Goal: Navigation & Orientation: Find specific page/section

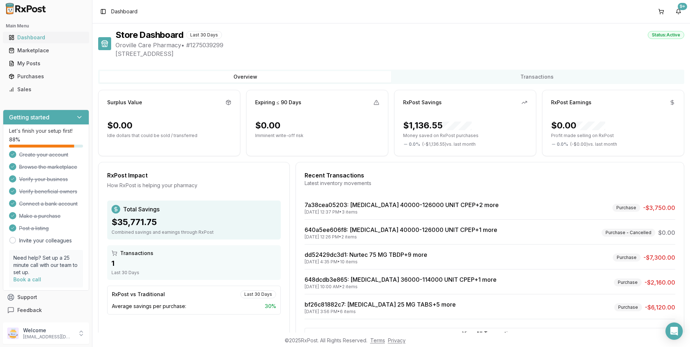
click at [32, 39] on div "Dashboard" at bounding box center [46, 37] width 75 height 7
click at [28, 37] on div "Dashboard" at bounding box center [46, 37] width 75 height 7
click at [28, 48] on div "Marketplace" at bounding box center [46, 50] width 75 height 7
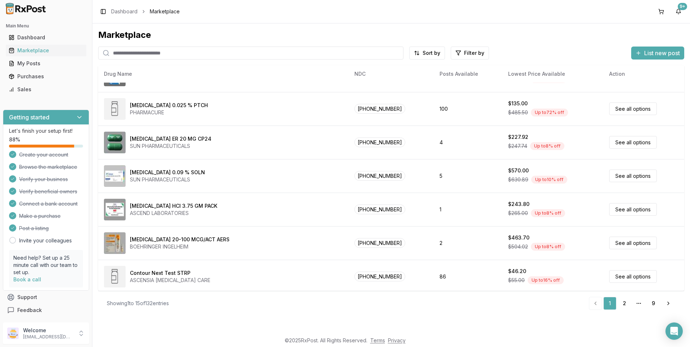
scroll to position [295, 0]
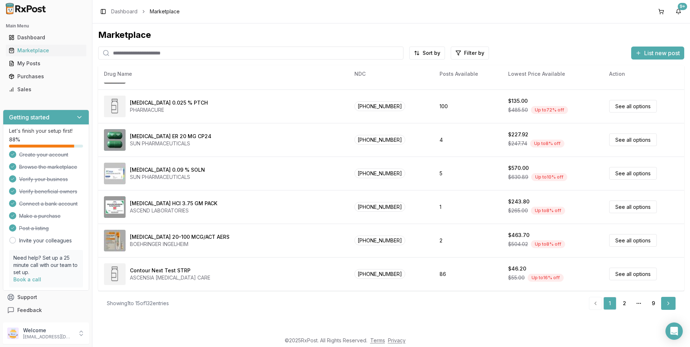
click at [669, 303] on link "Next" at bounding box center [668, 303] width 14 height 13
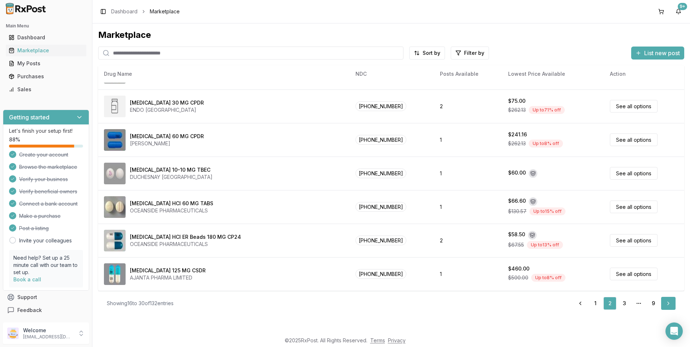
click at [666, 303] on link "Next" at bounding box center [668, 303] width 14 height 13
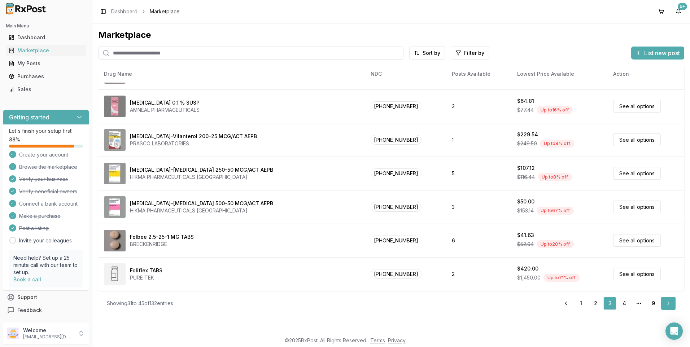
click at [671, 304] on link "Next" at bounding box center [668, 303] width 14 height 13
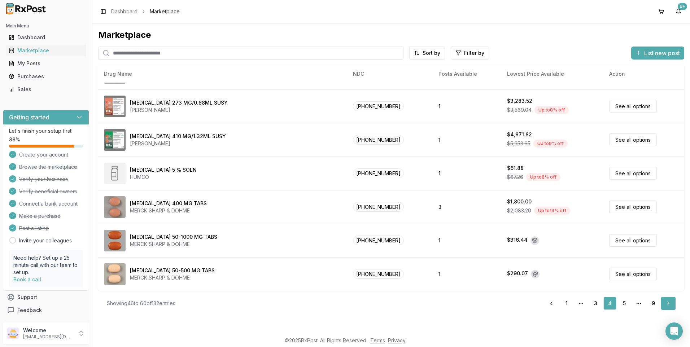
click at [665, 302] on link "Next" at bounding box center [668, 303] width 14 height 13
